Goal: Task Accomplishment & Management: Manage account settings

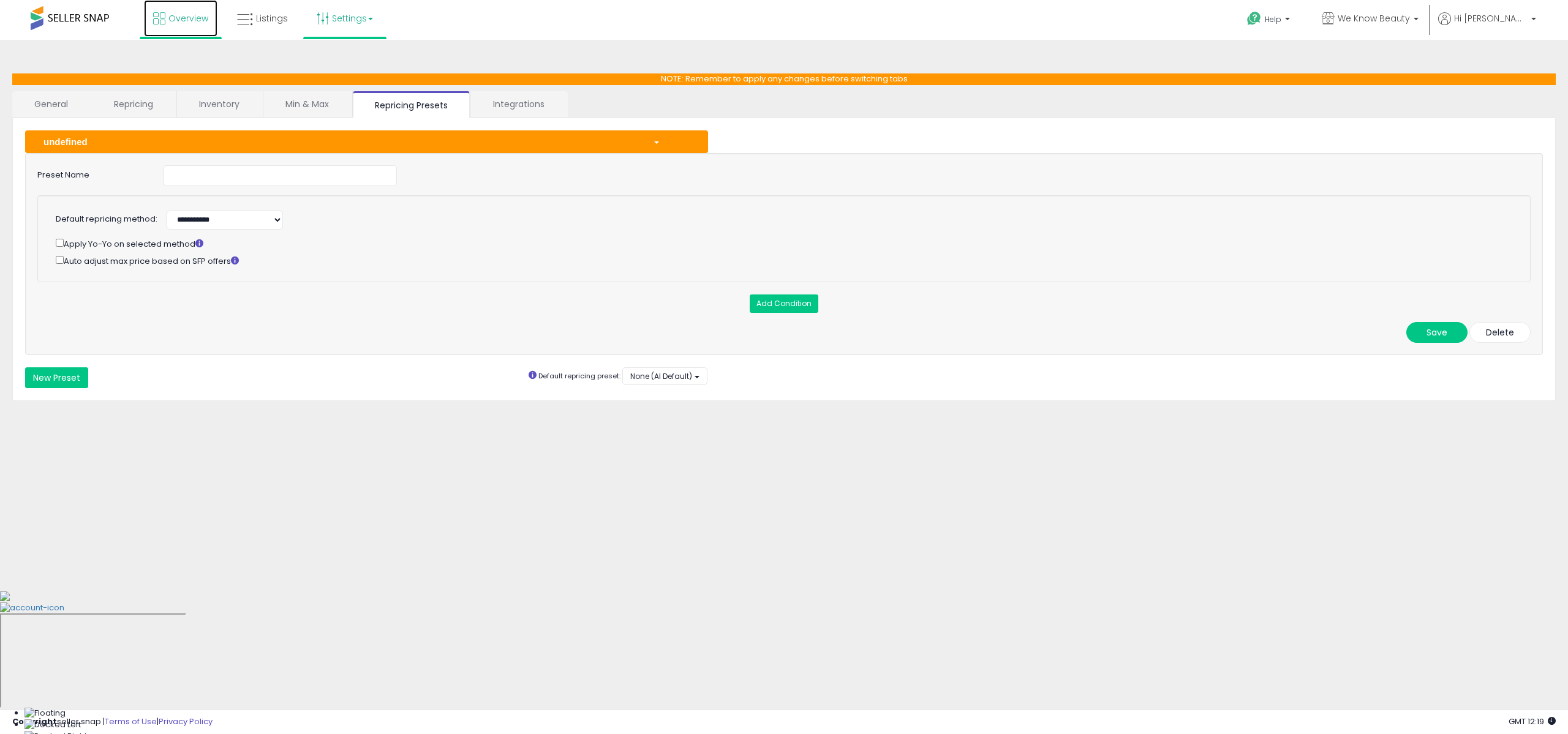
click at [179, 22] on span "Overview" at bounding box center [188, 18] width 39 height 12
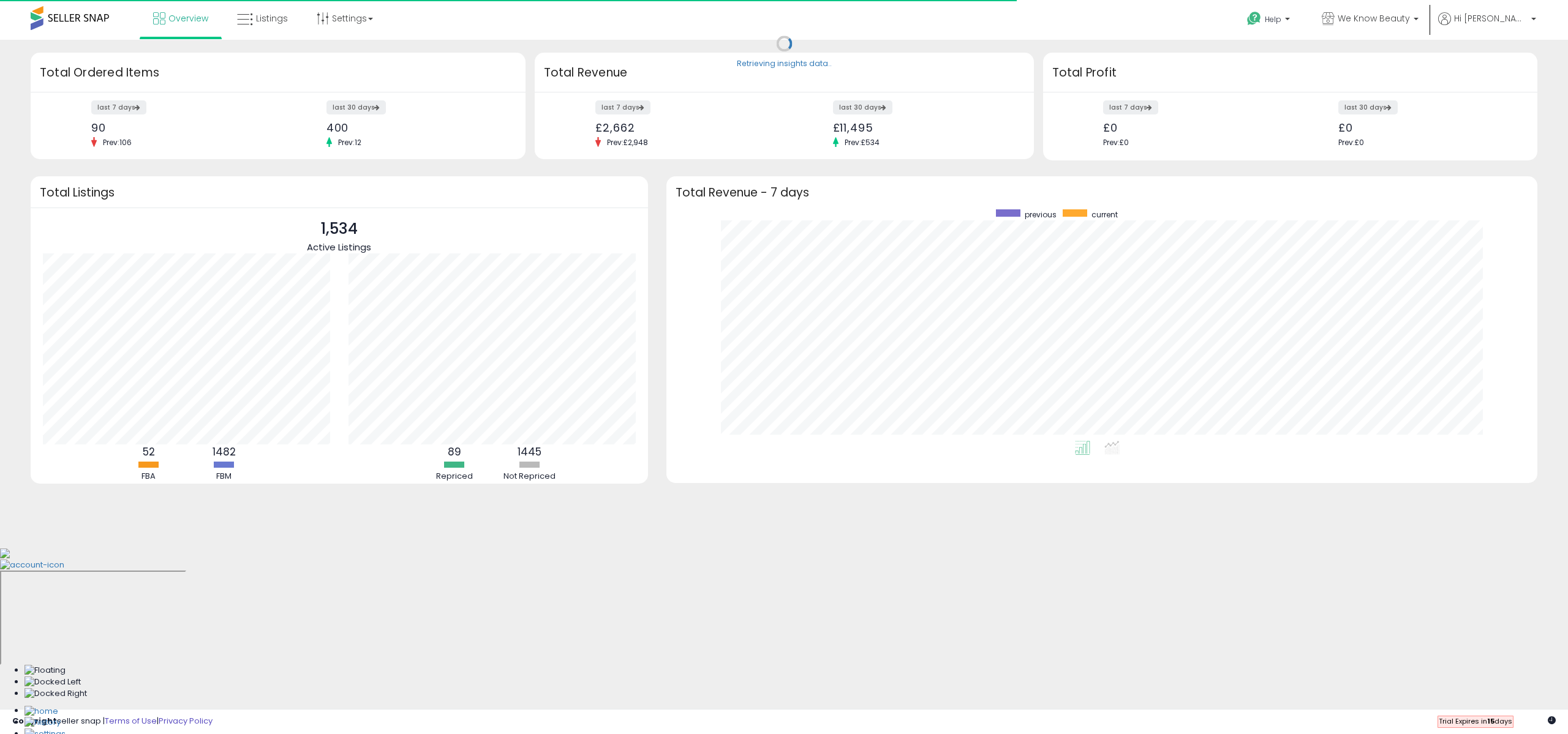
scroll to position [231, 846]
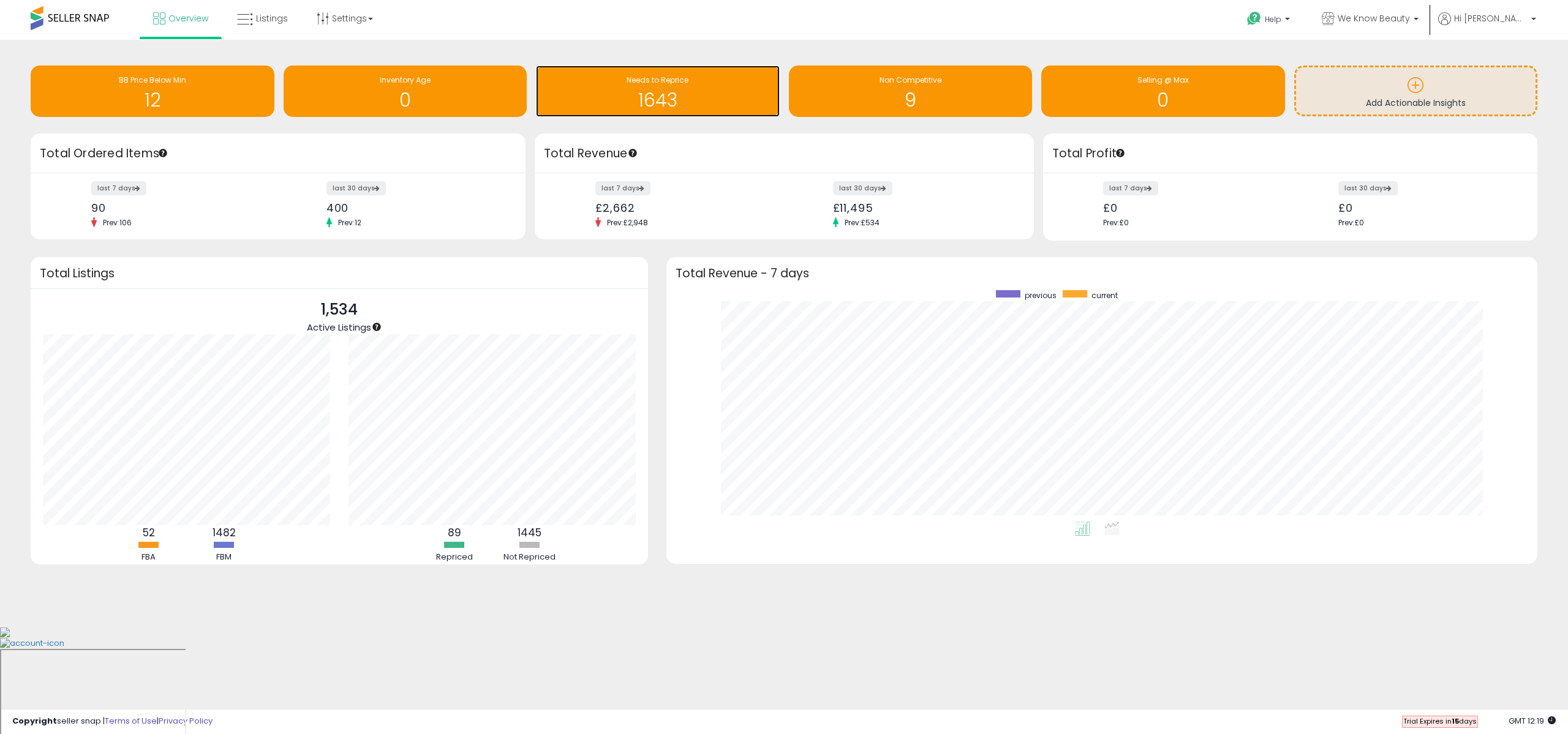
click at [727, 100] on h1 "1643" at bounding box center [658, 100] width 231 height 20
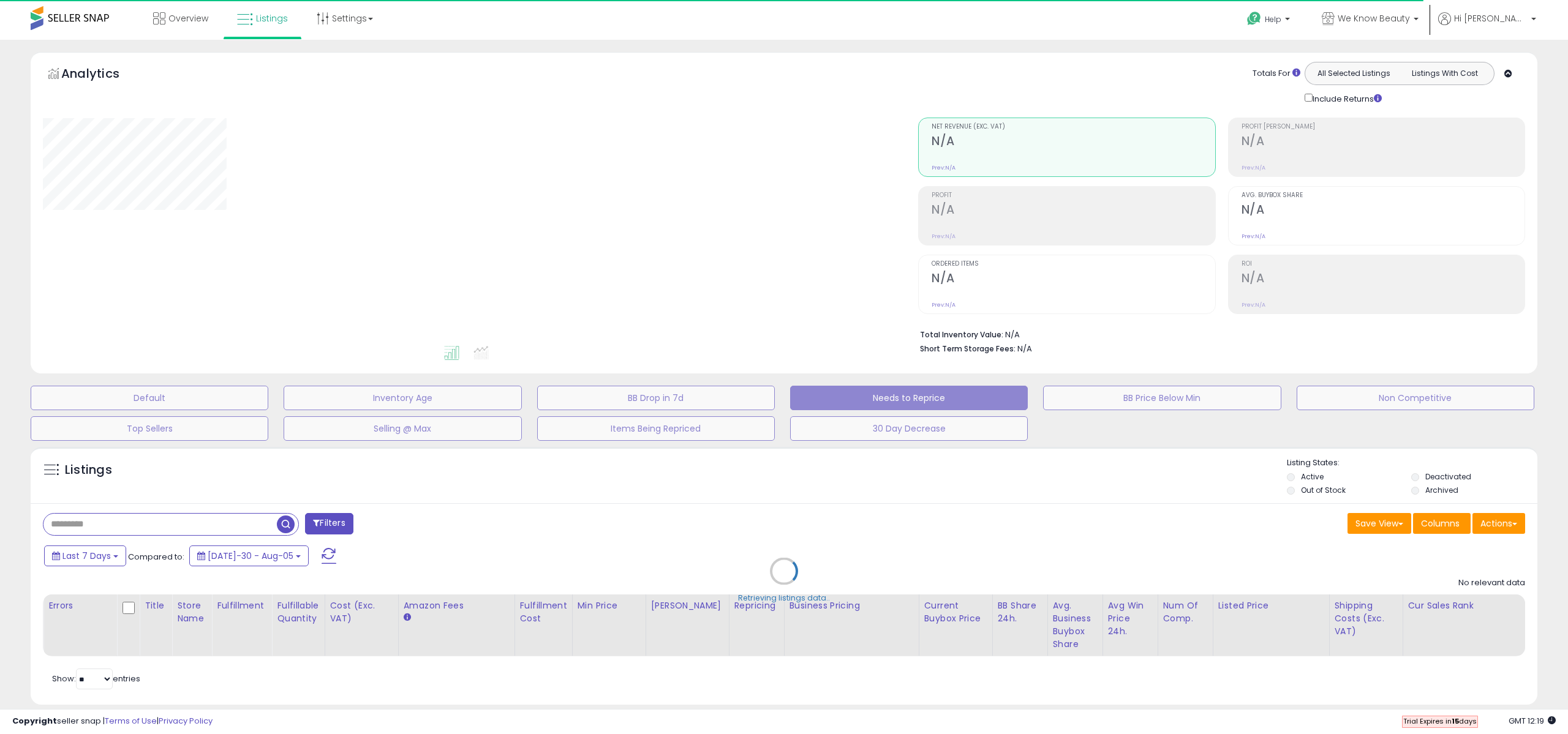
select select "**"
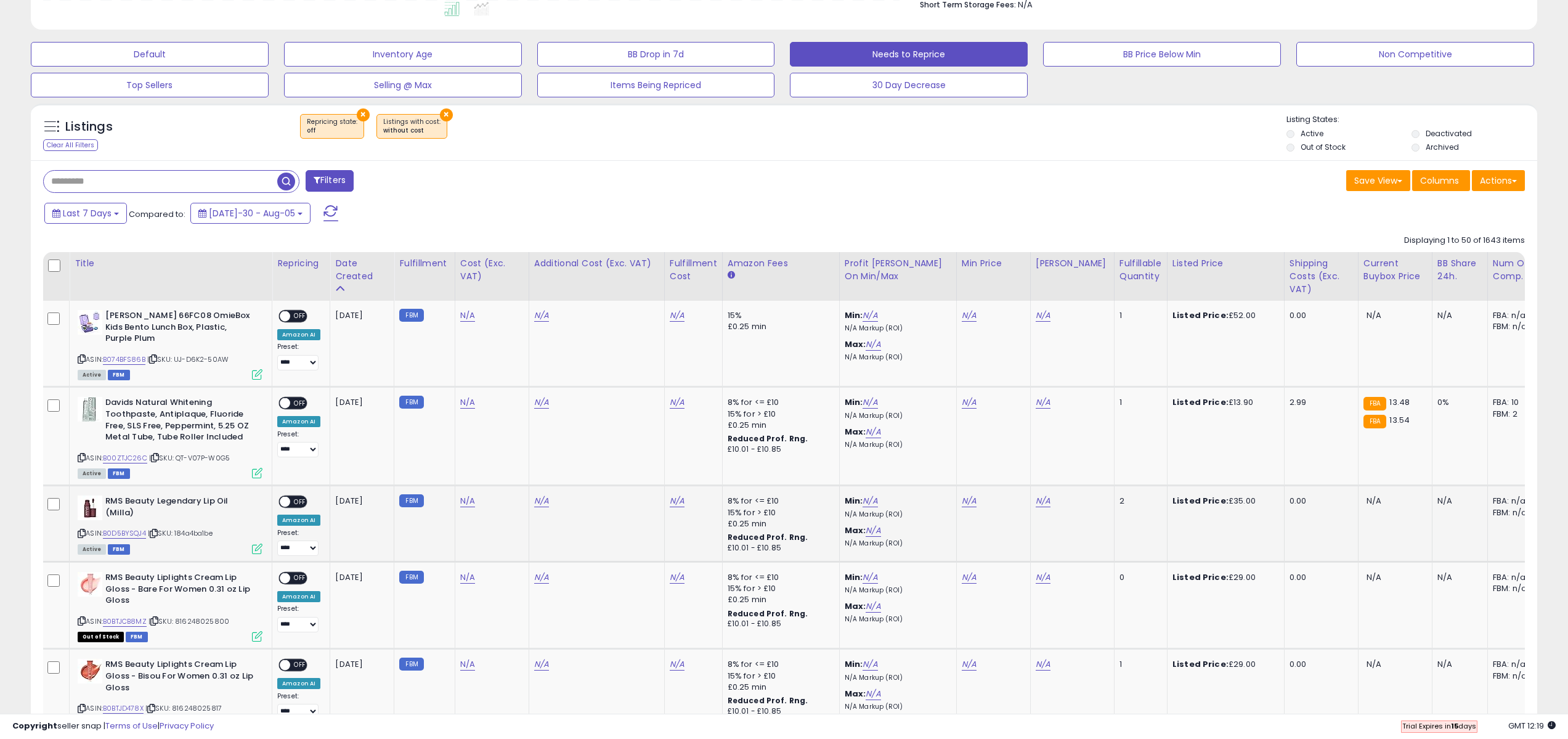
scroll to position [353, 0]
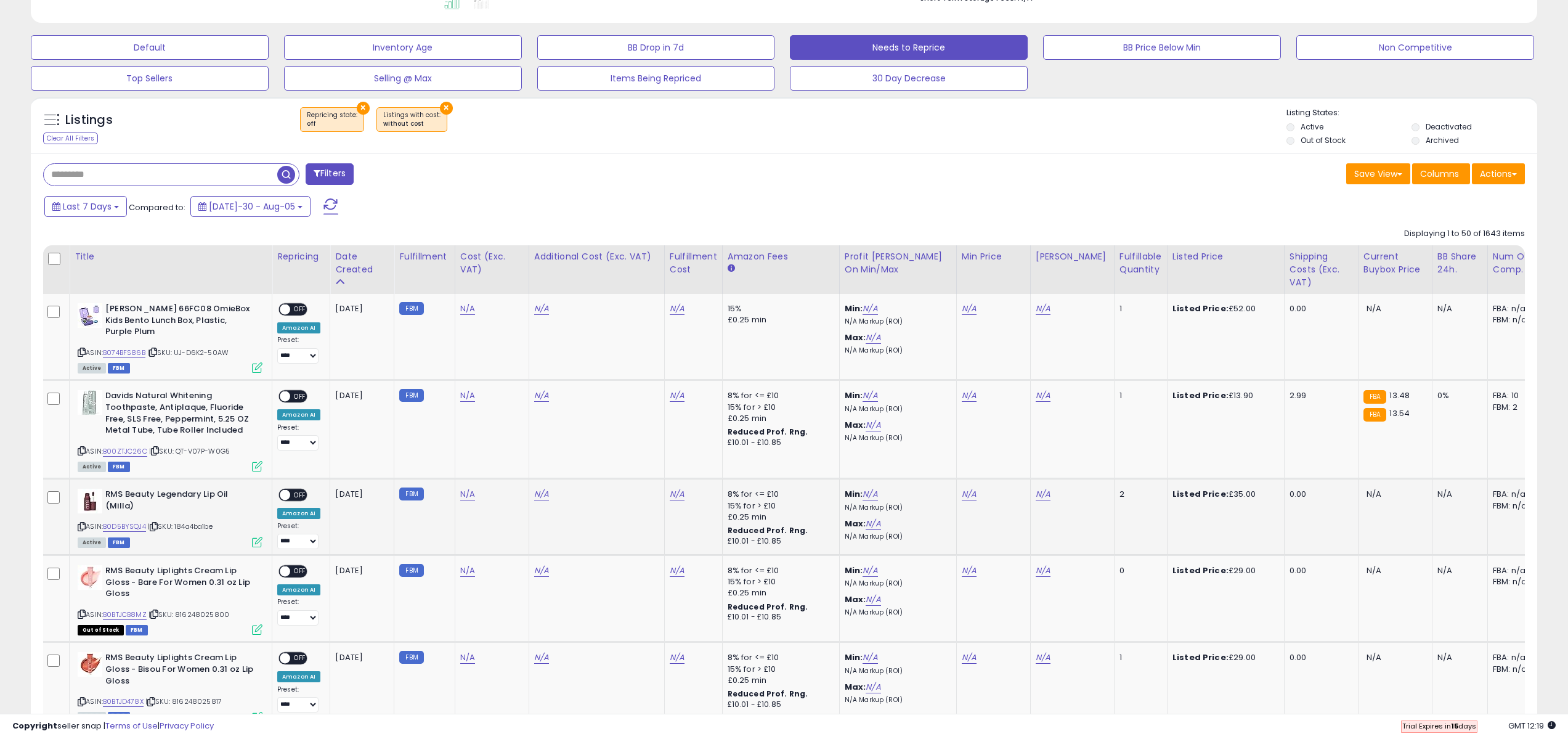
click at [734, 501] on div "15% for > £10" at bounding box center [779, 506] width 103 height 11
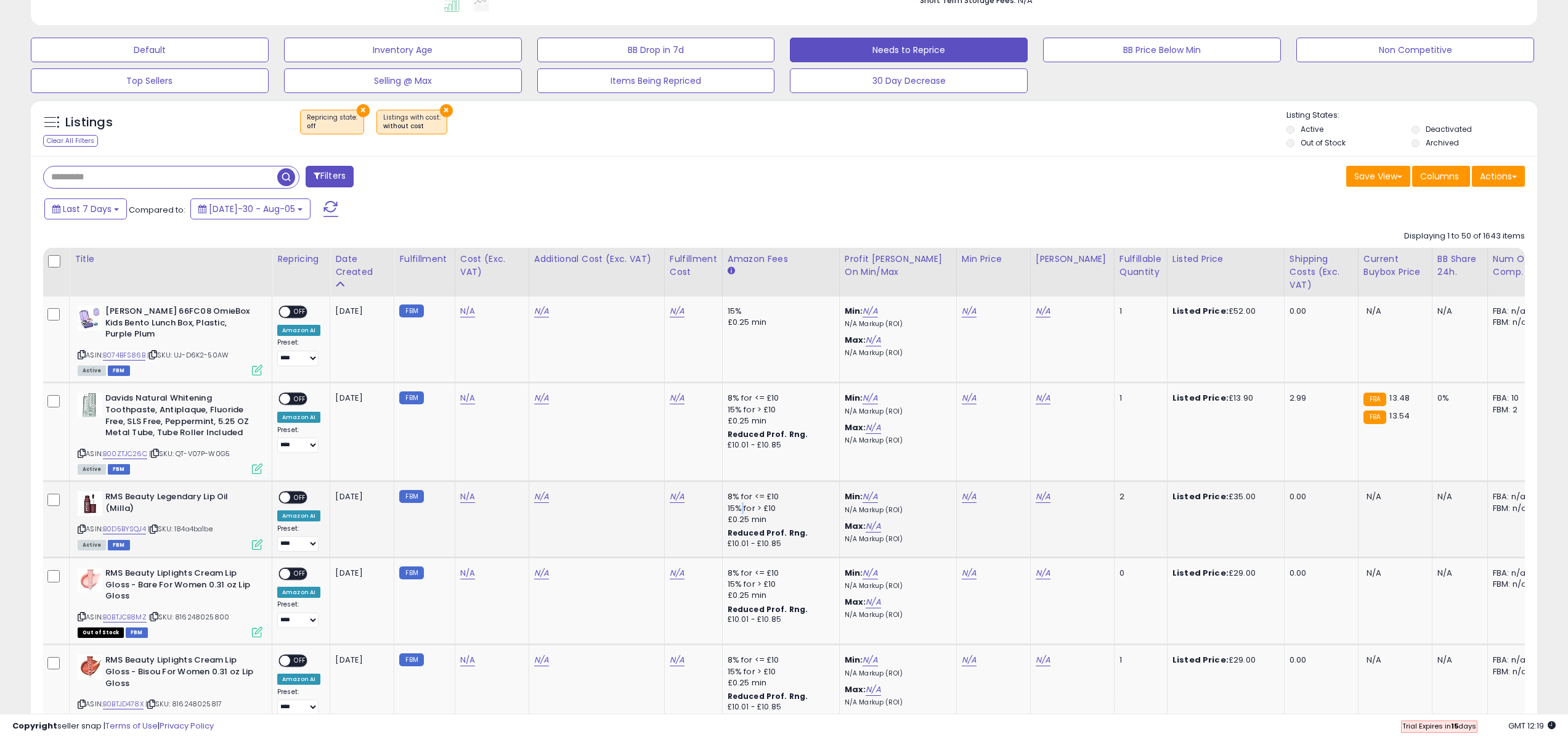
click at [734, 503] on div "15% for > £10" at bounding box center [779, 508] width 103 height 11
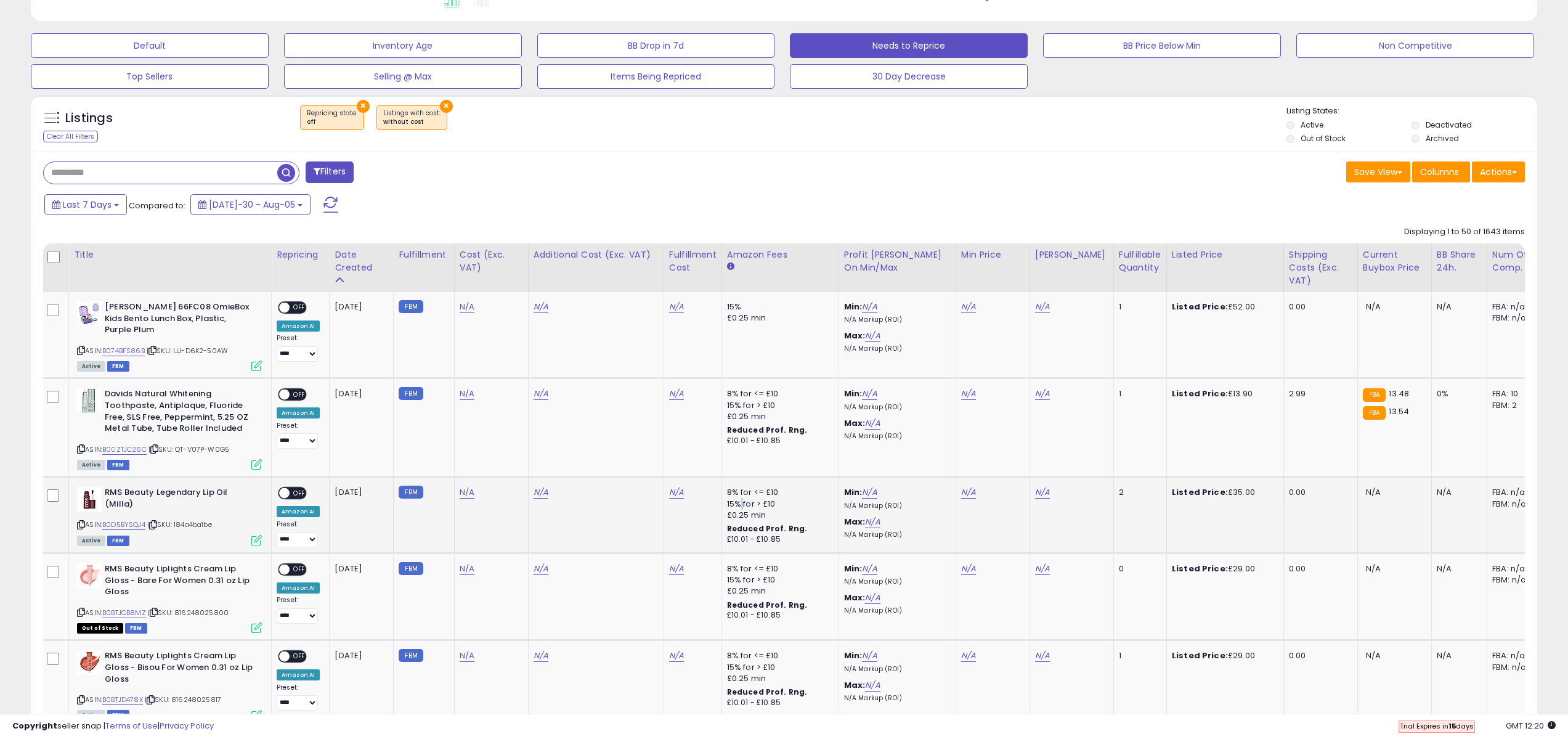
scroll to position [0, 4]
click at [1226, 487] on div "Listed Price: £35.00" at bounding box center [1221, 492] width 103 height 11
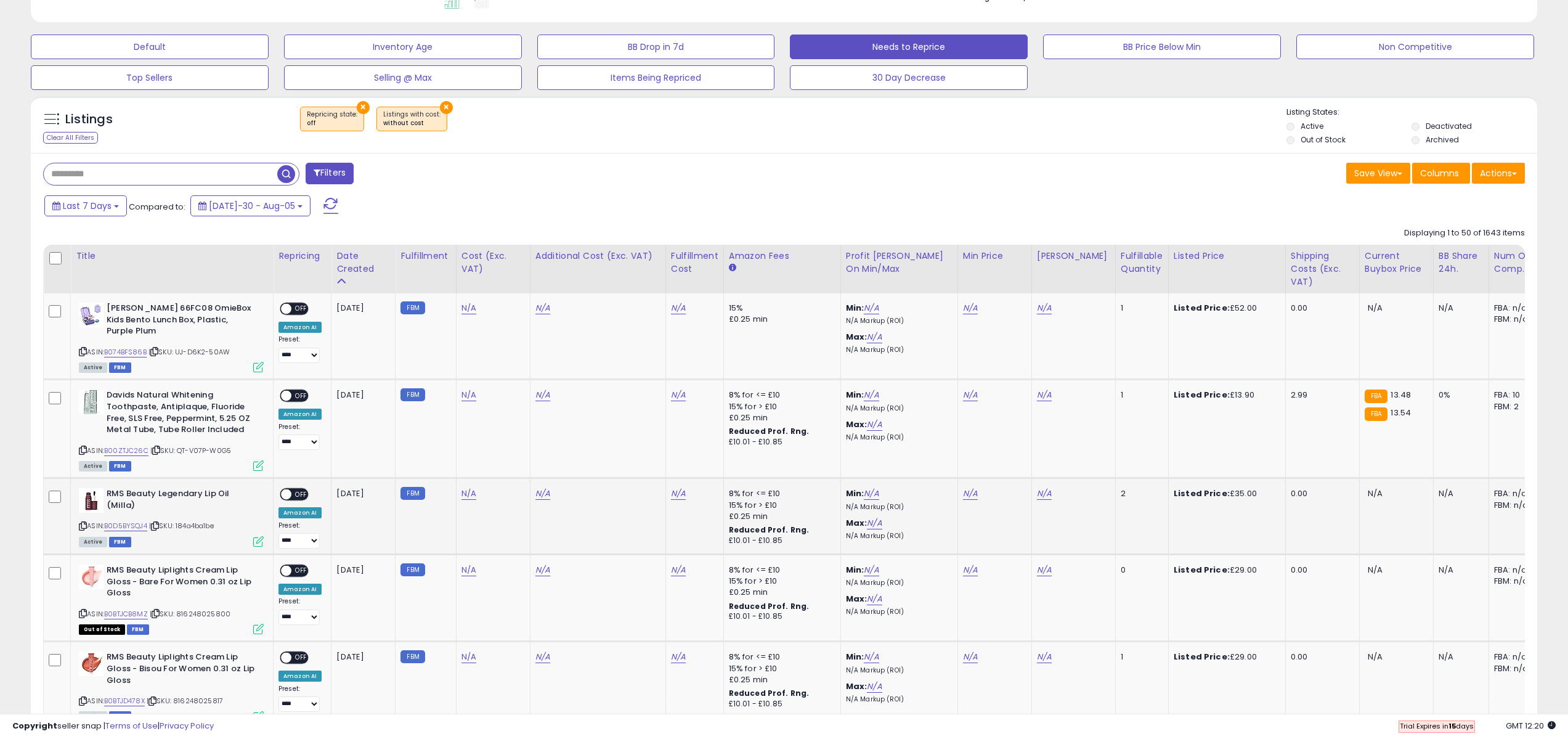
scroll to position [0, 1]
click at [1364, 254] on div "Current Buybox Price" at bounding box center [1396, 264] width 64 height 26
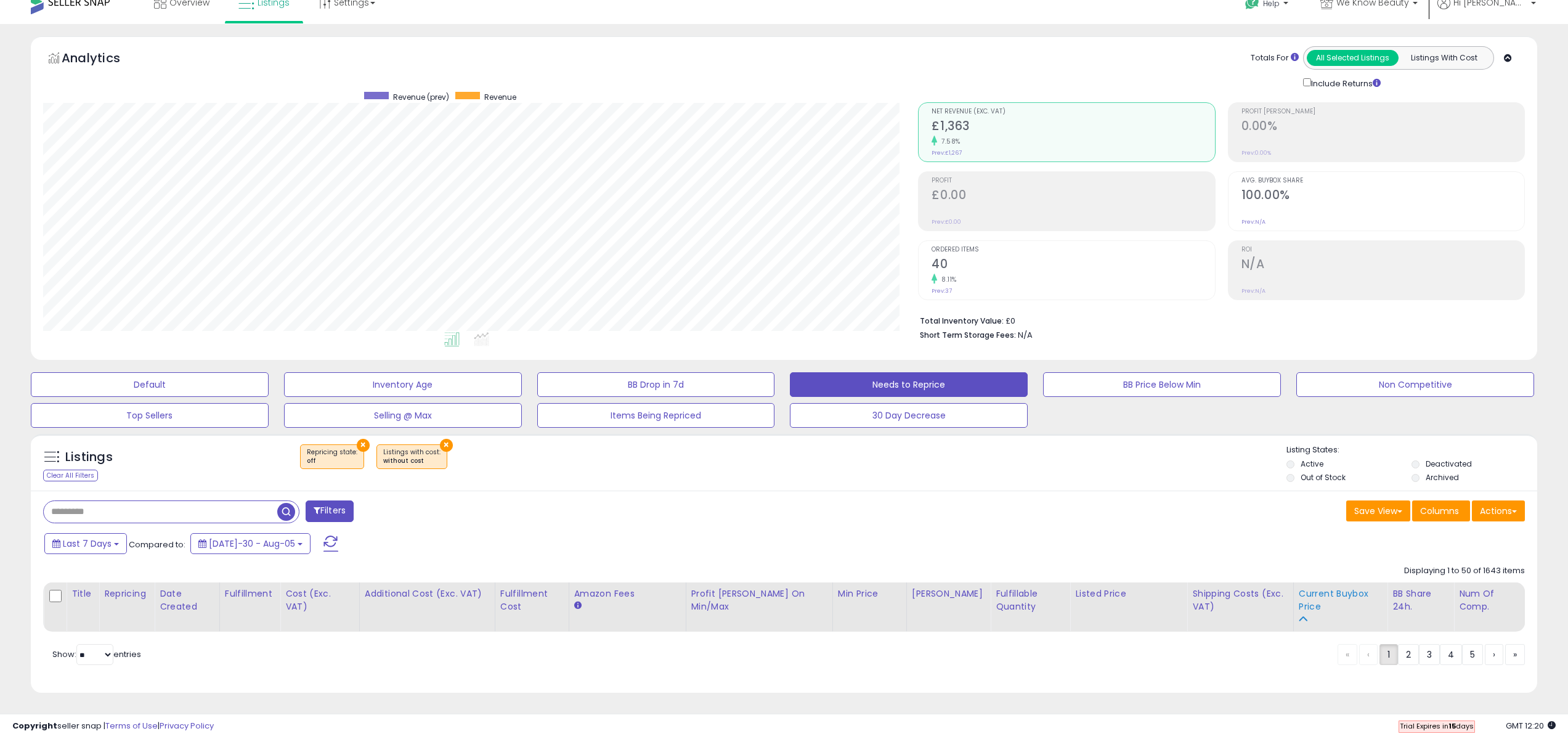
scroll to position [0, 0]
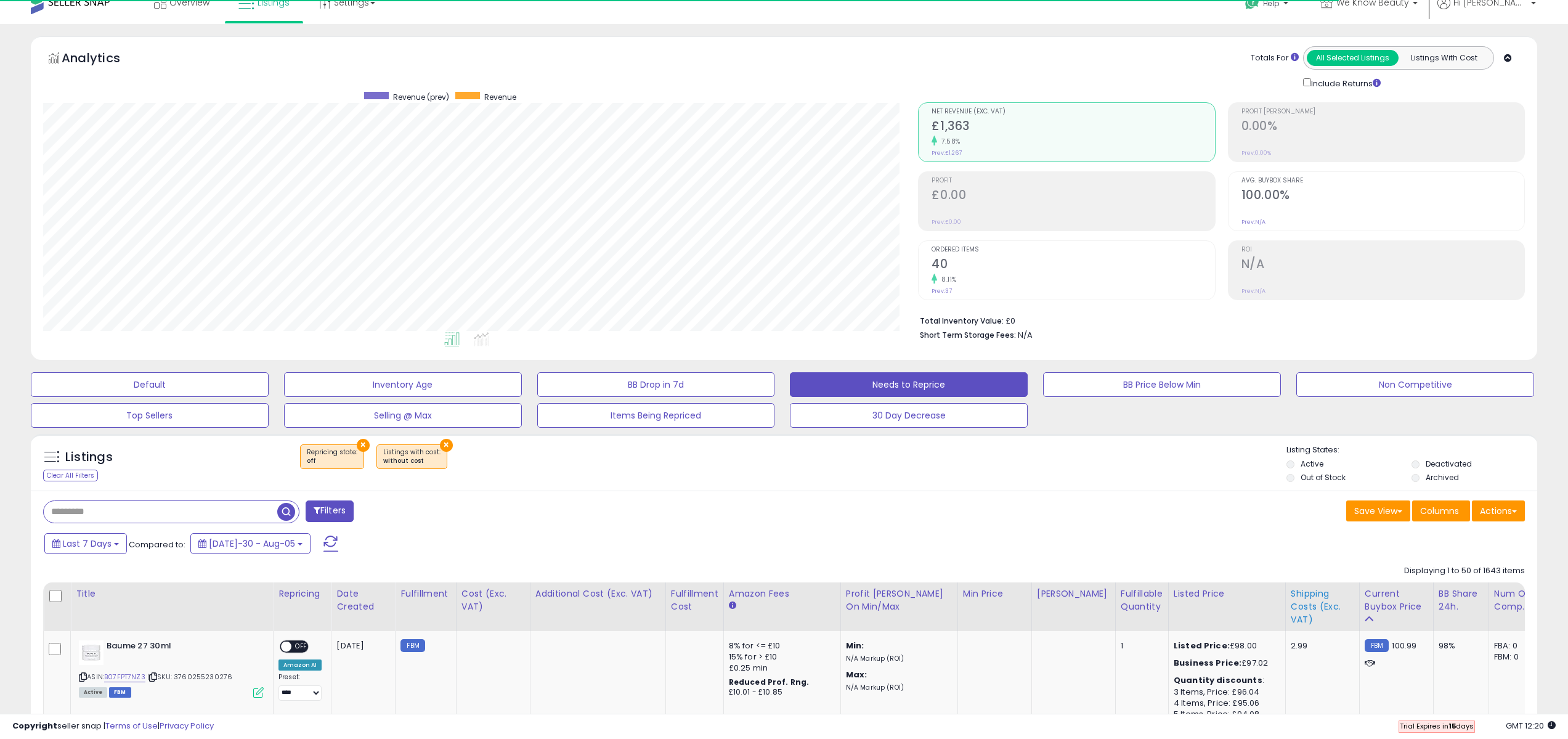
click at [1295, 621] on div "Shipping Costs (Exc. VAT)" at bounding box center [1322, 607] width 64 height 39
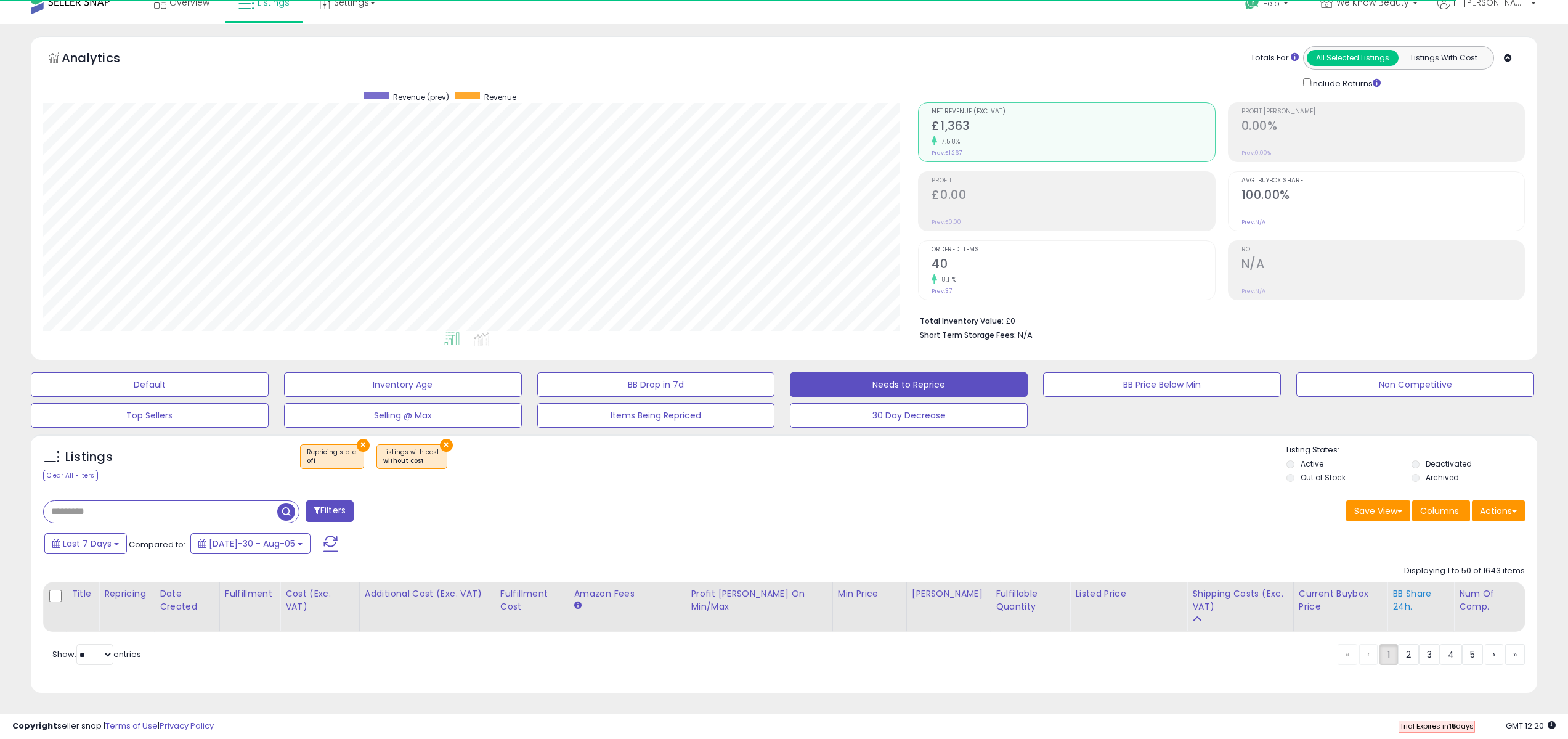
click at [1410, 592] on div "BB Share 24h." at bounding box center [1421, 600] width 56 height 26
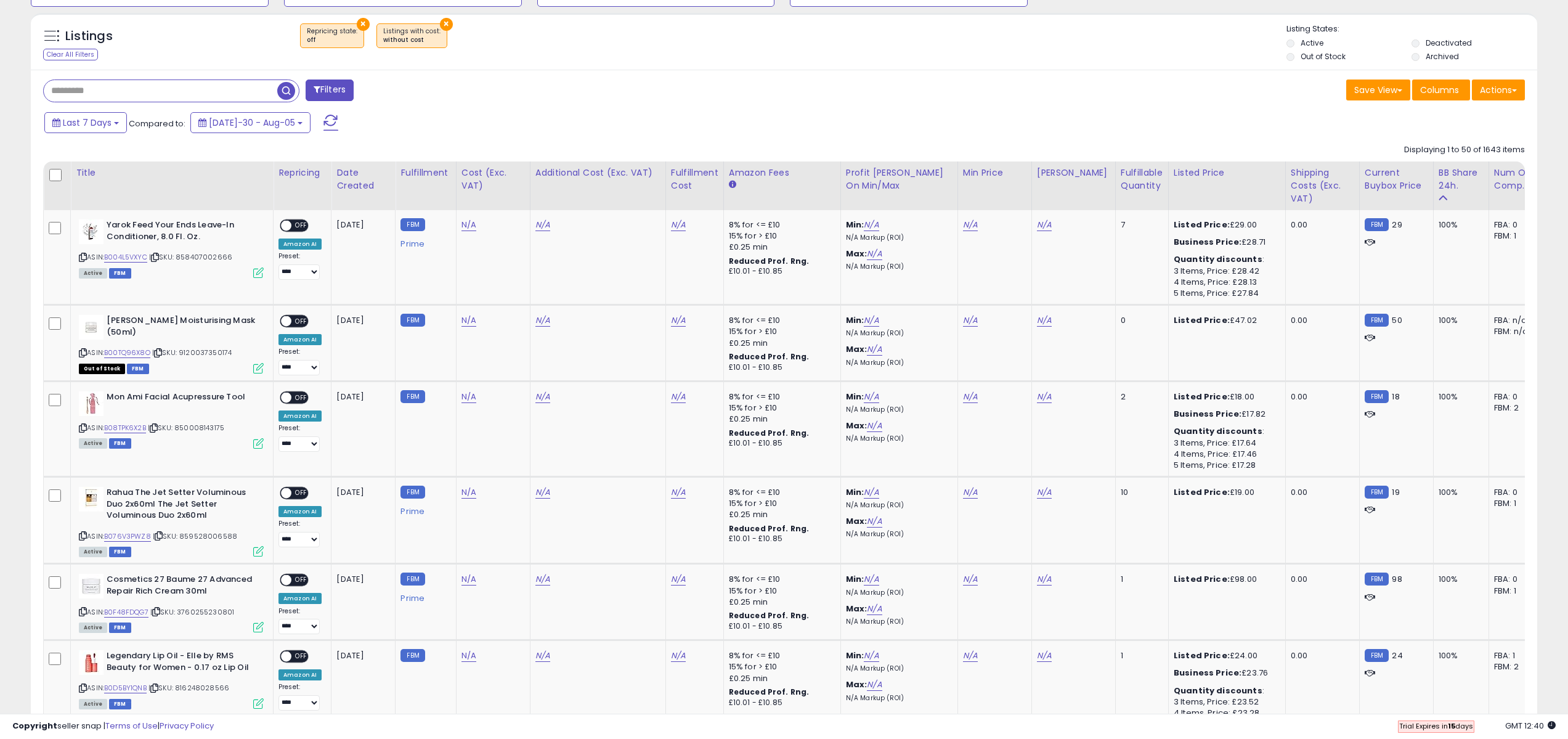
scroll to position [524, 0]
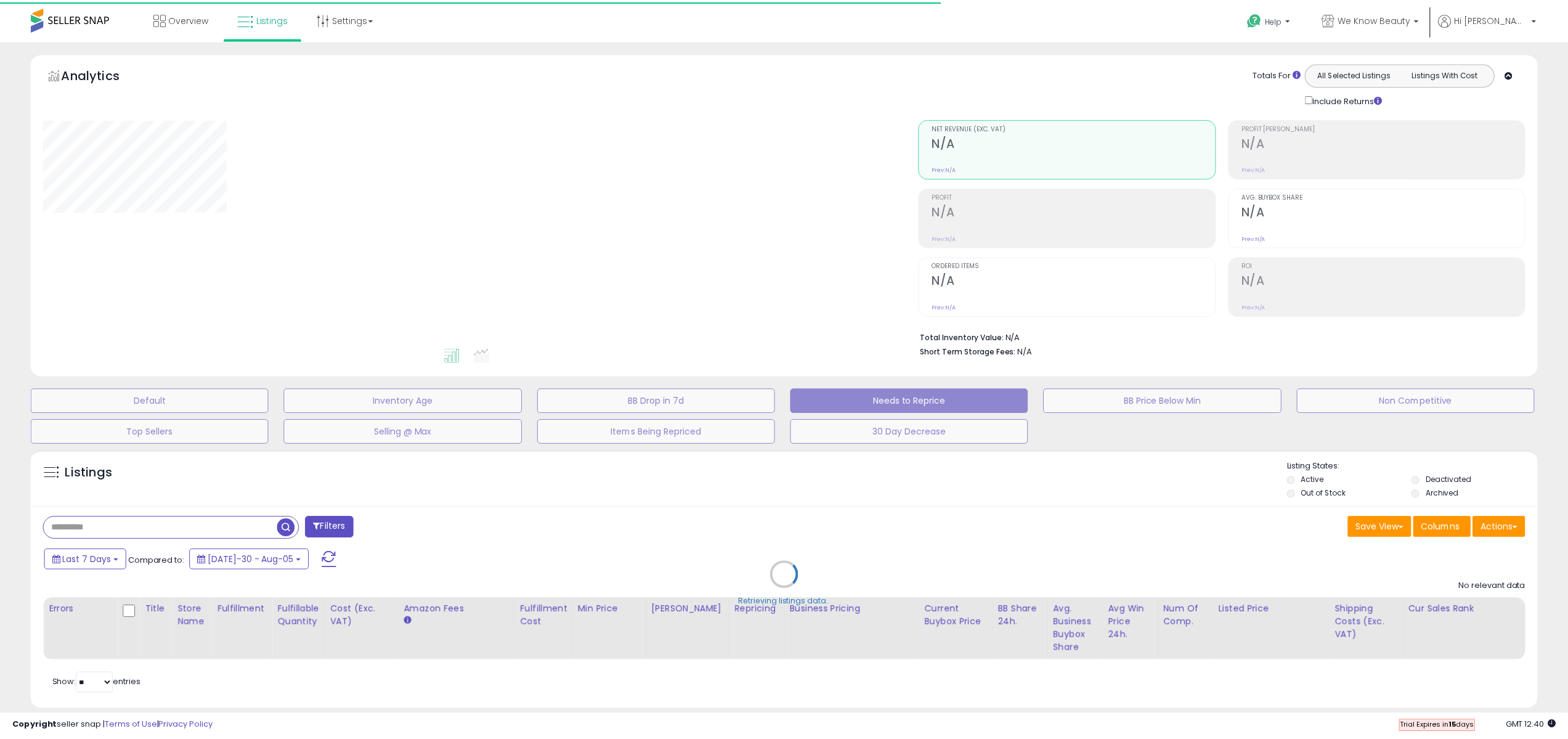
scroll to position [26, 0]
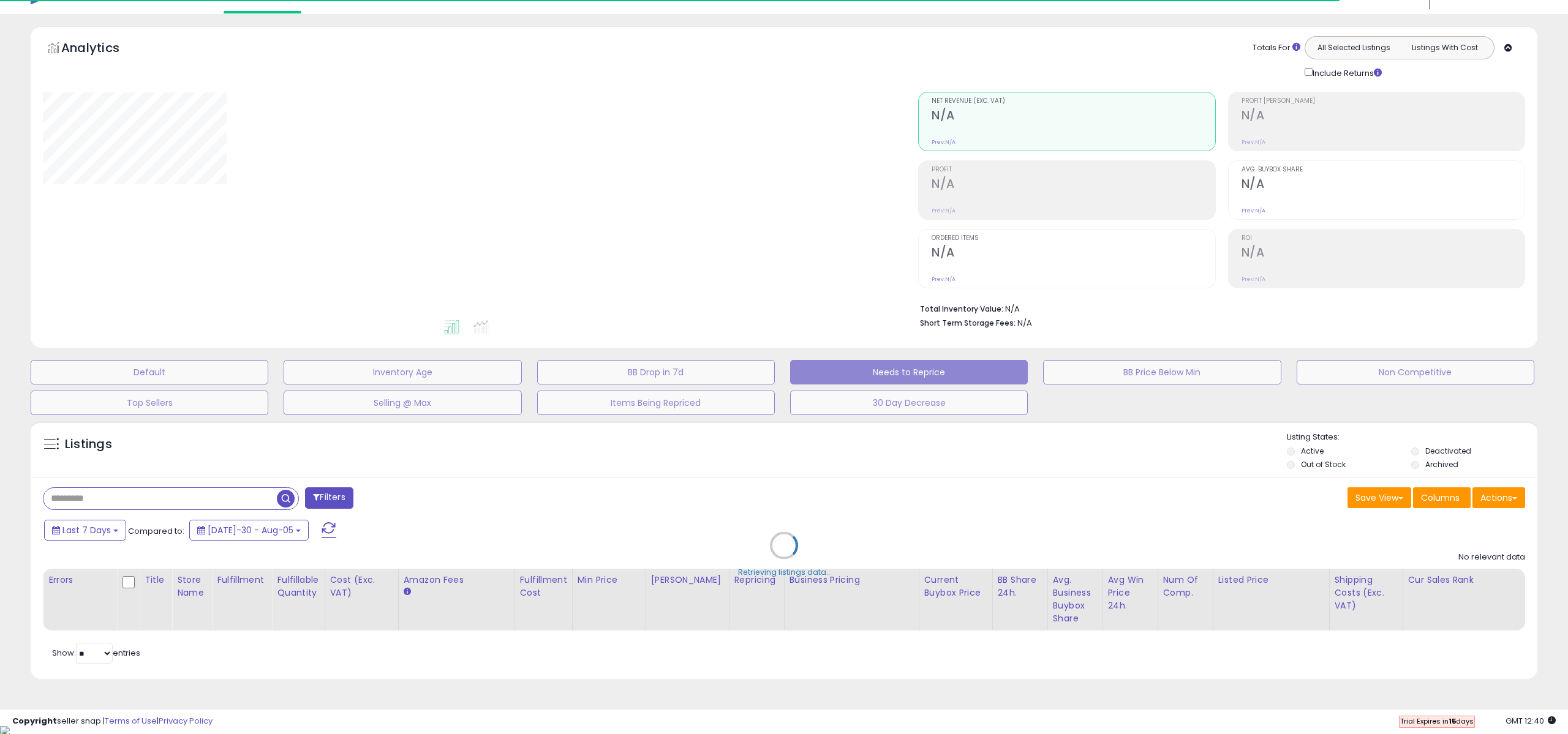
select select "**"
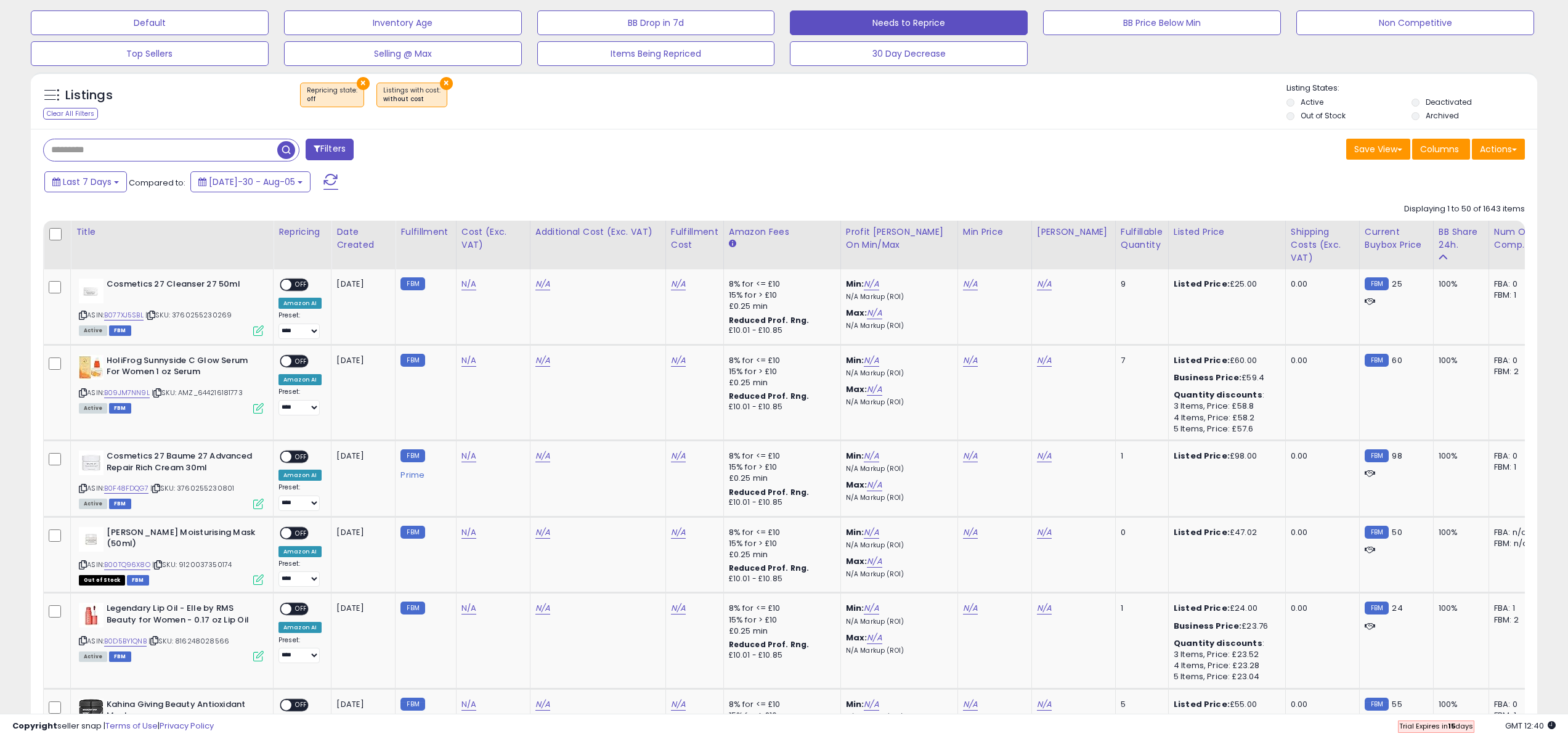
scroll to position [374, 0]
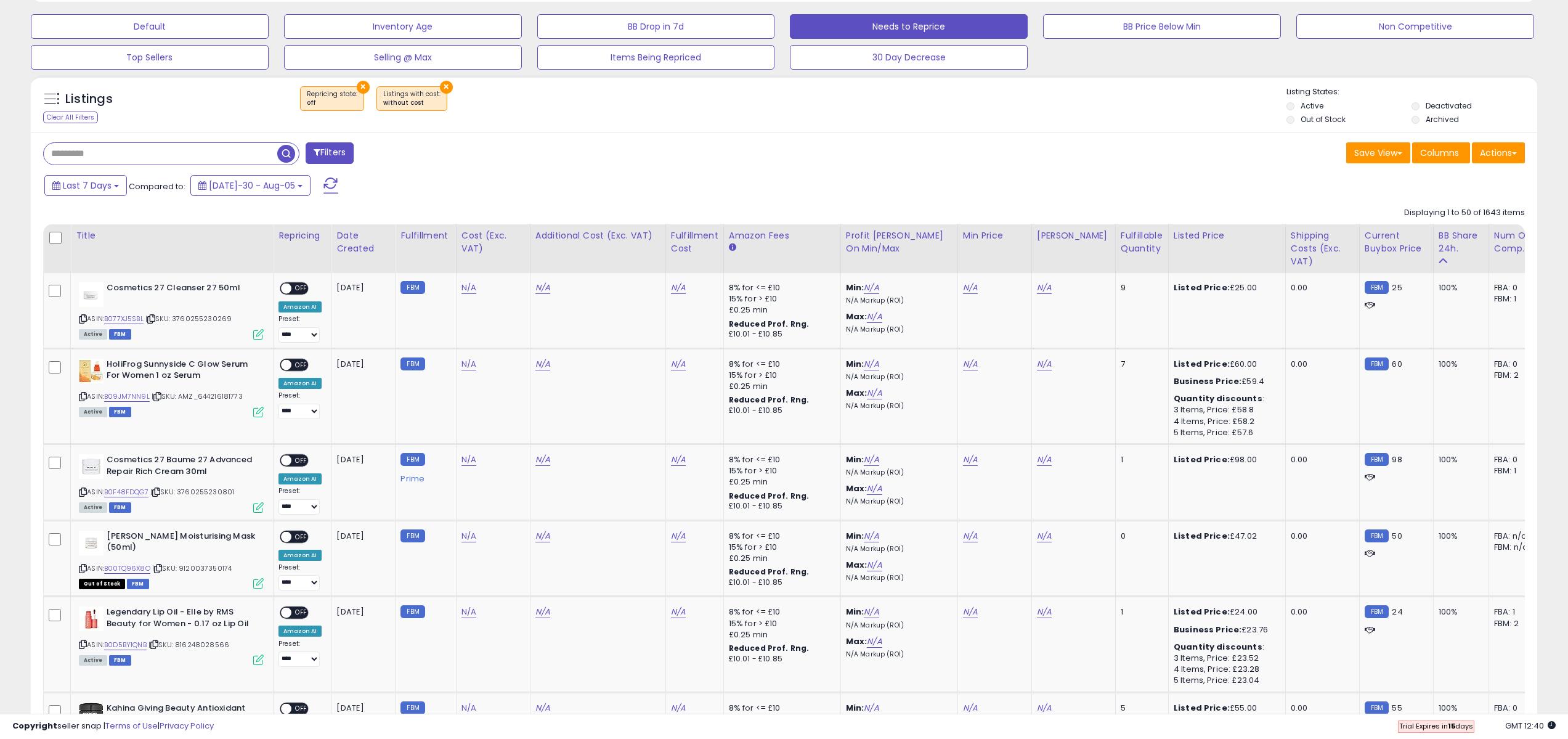
click at [141, 157] on input "text" at bounding box center [160, 154] width 233 height 22
type input "**********"
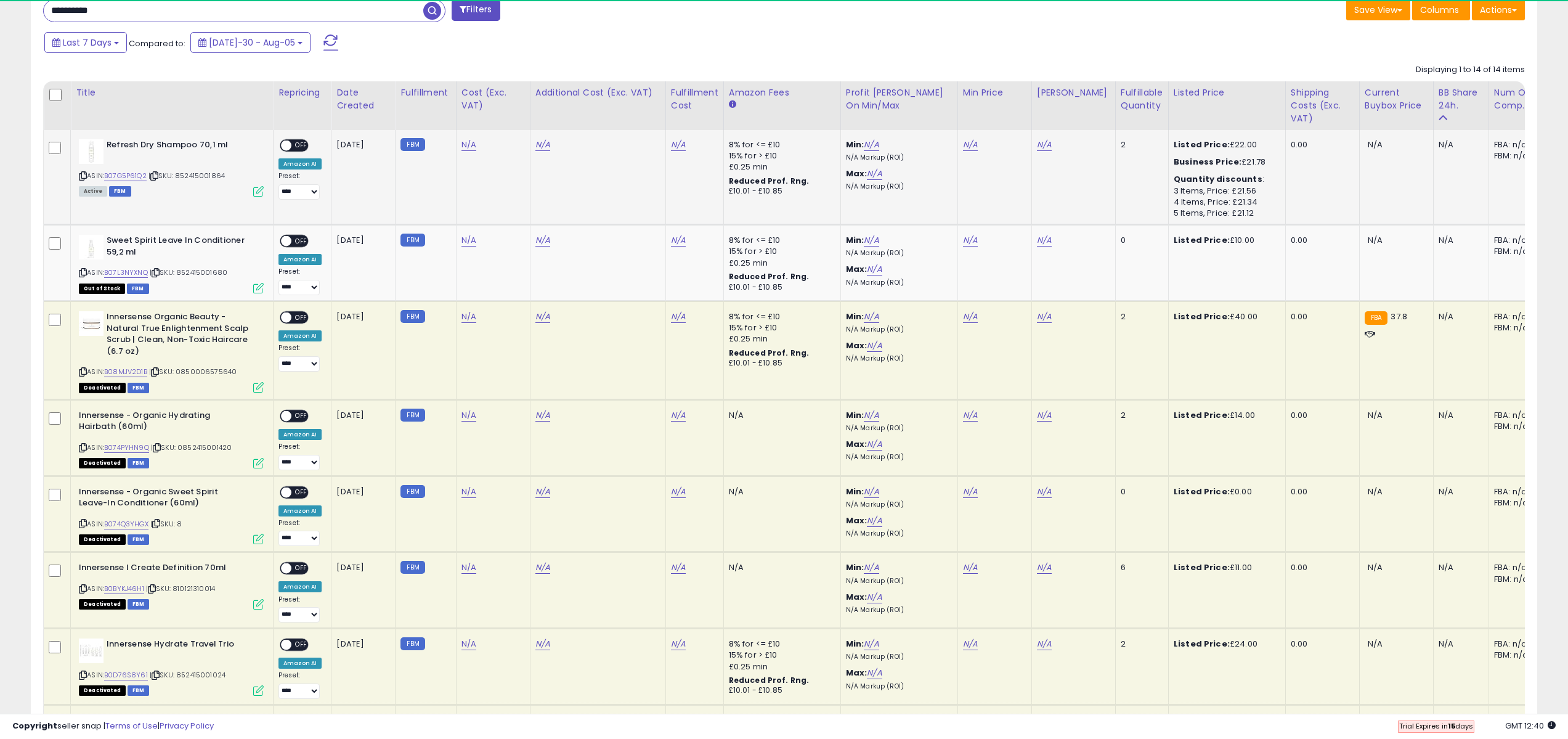
scroll to position [253, 875]
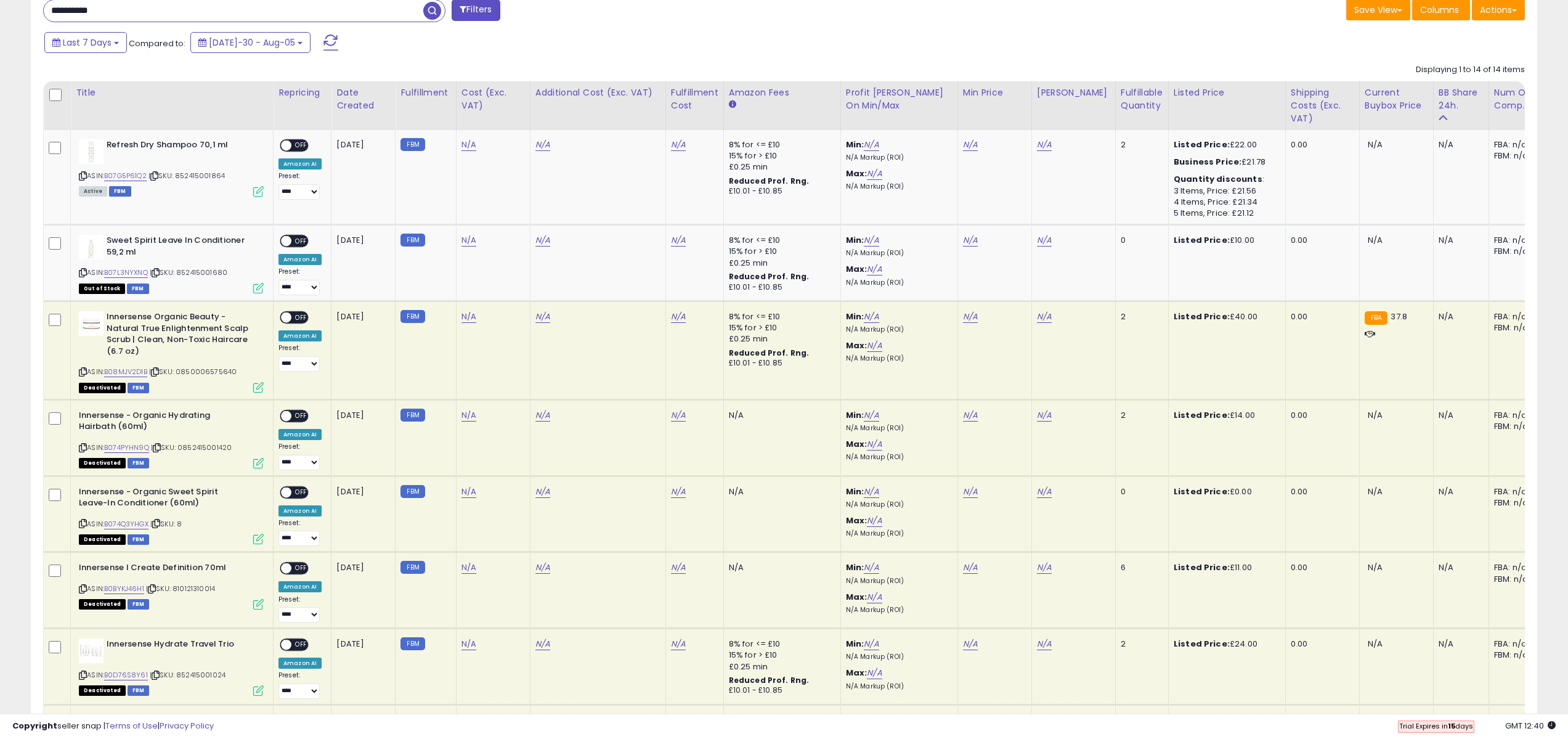
click at [103, 389] on span "Deactivated" at bounding box center [102, 388] width 47 height 11
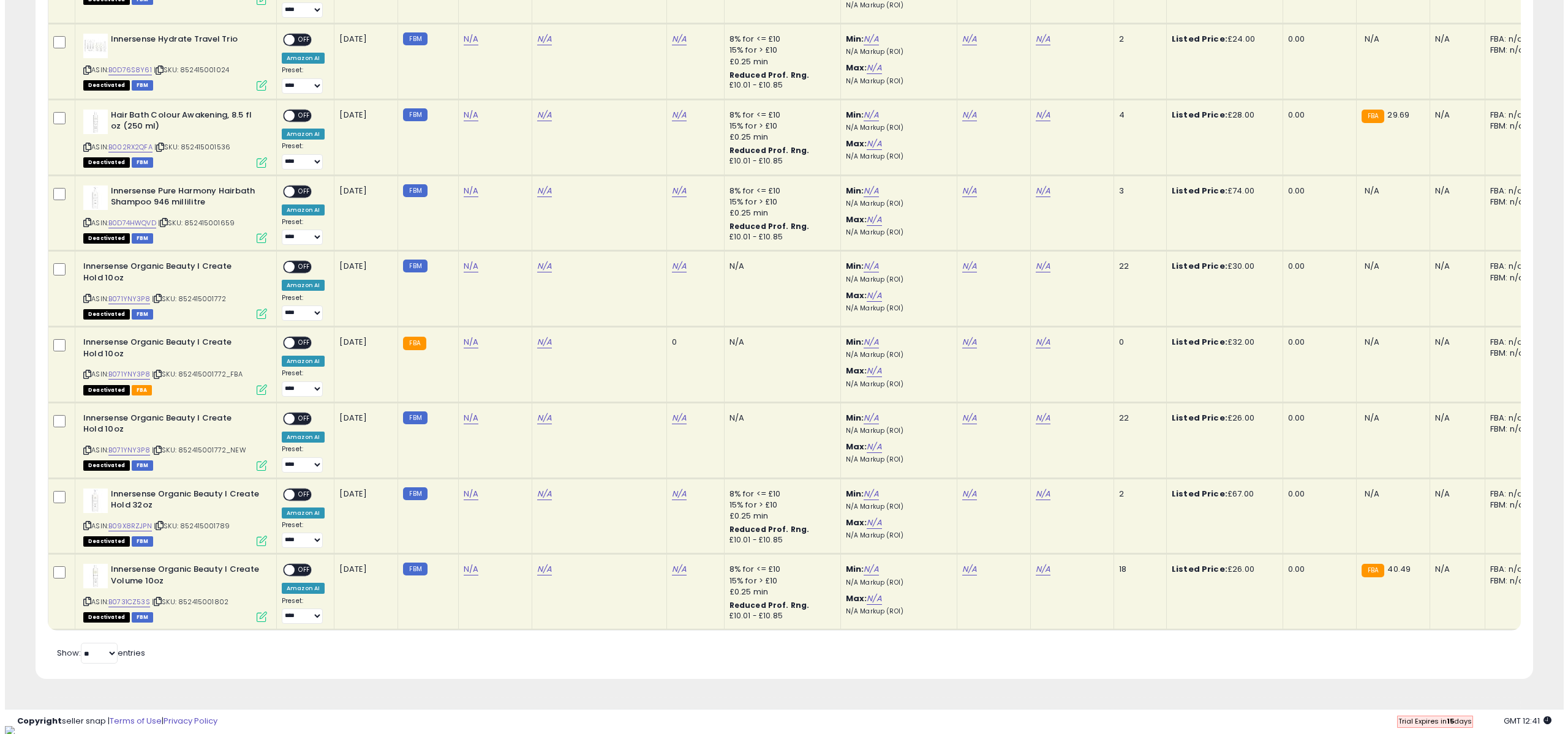
scroll to position [0, 0]
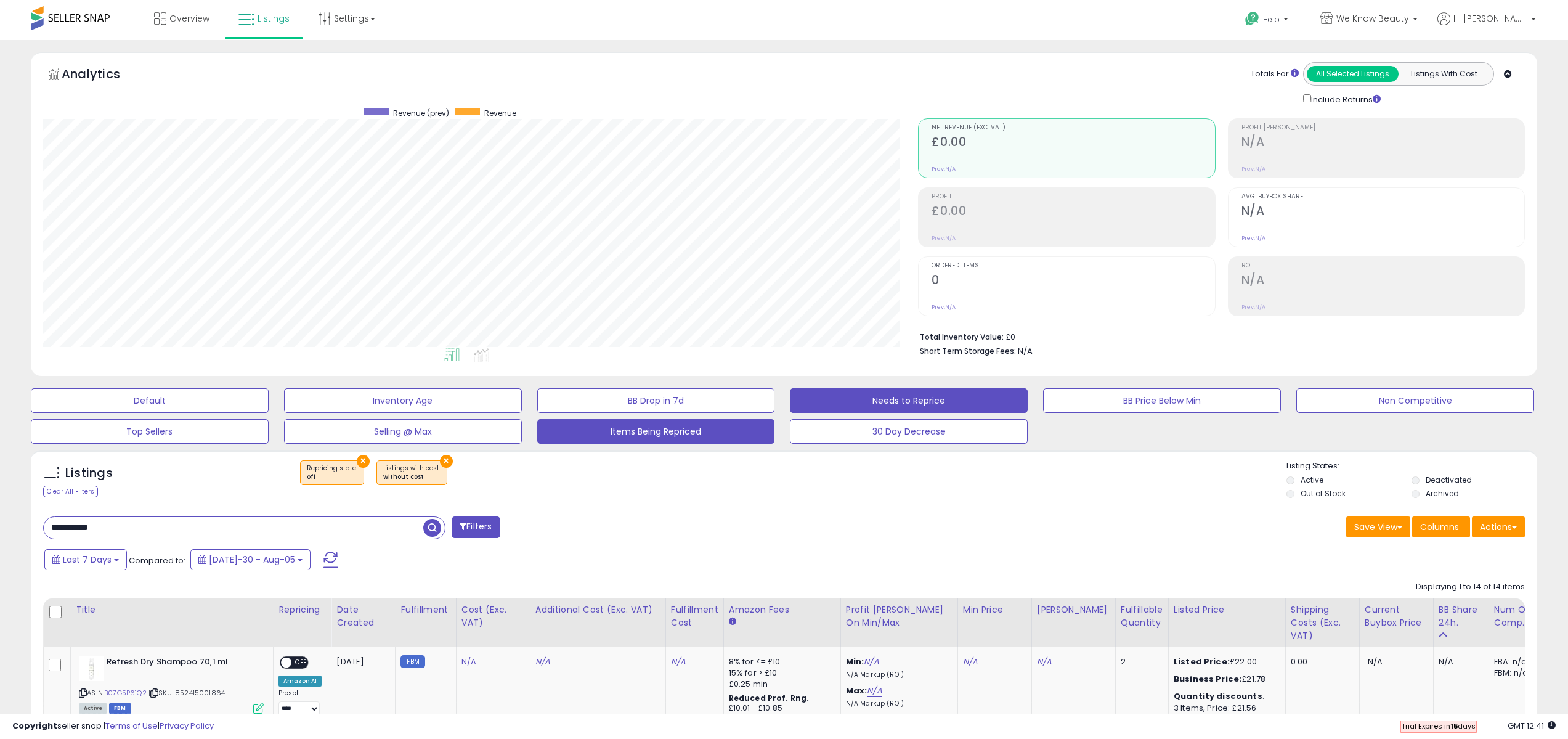
click at [269, 413] on button "Items Being Repriced" at bounding box center [150, 400] width 238 height 25
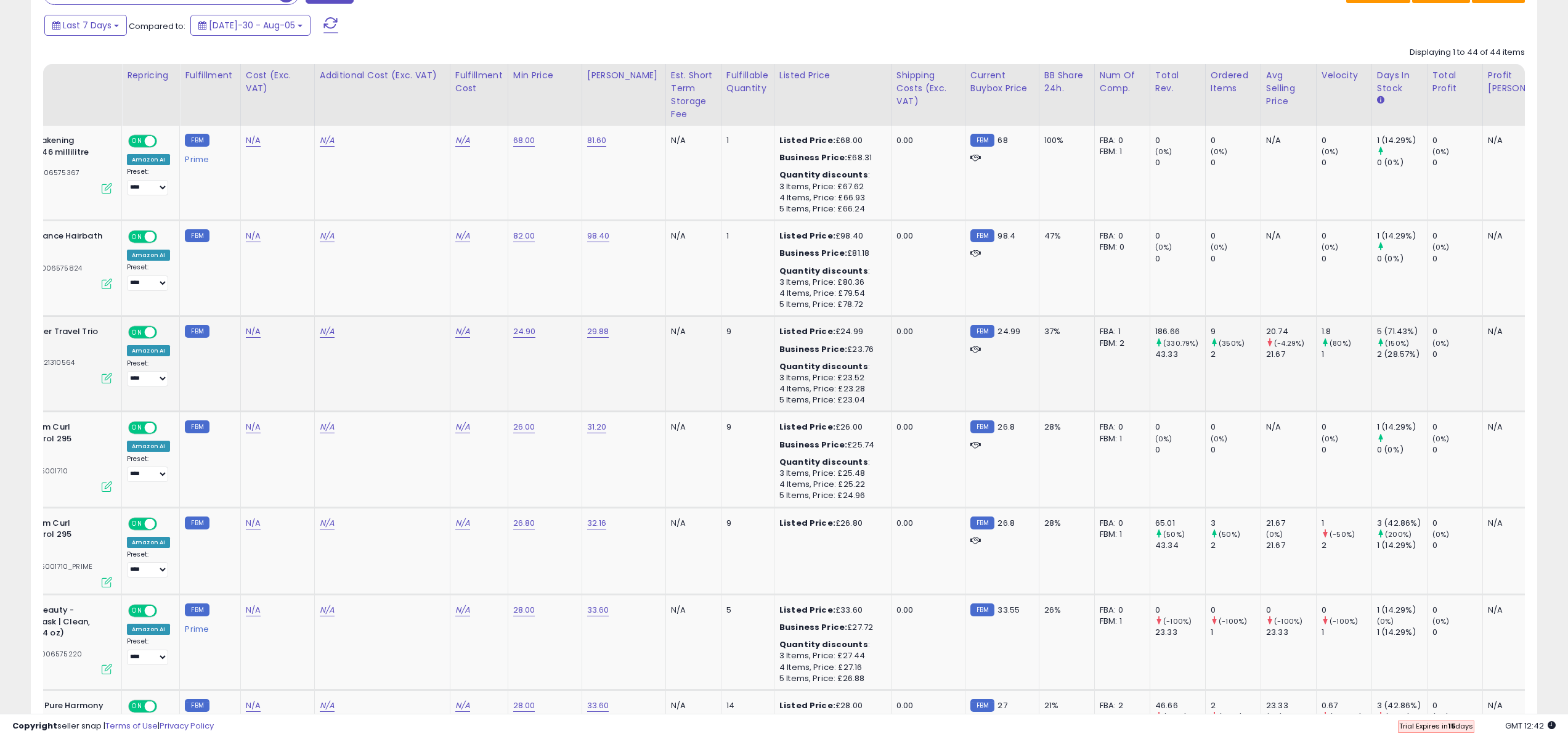
scroll to position [0, 152]
click at [153, 379] on select "**********" at bounding box center [147, 379] width 41 height 15
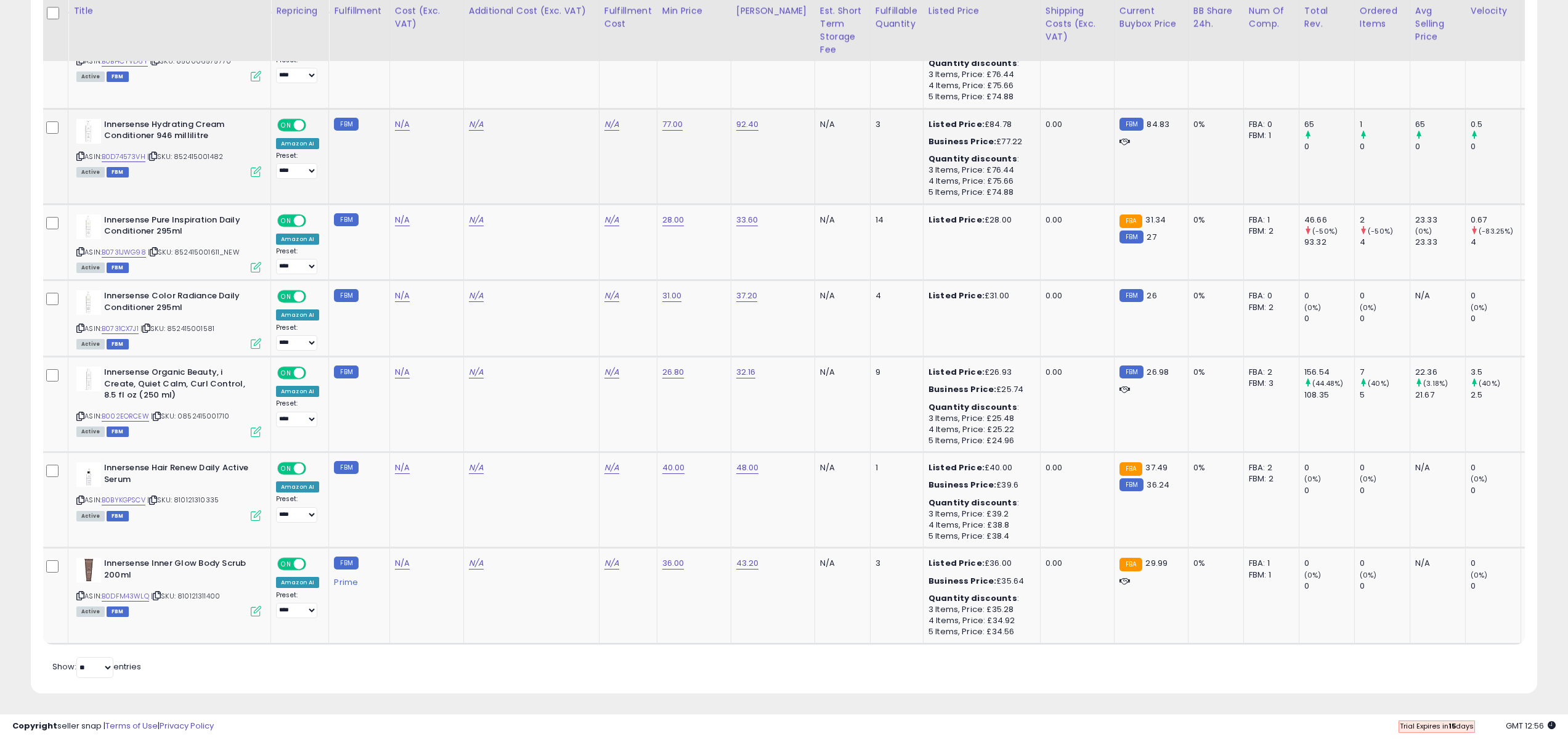
scroll to position [4094, 0]
